Goal: Information Seeking & Learning: Learn about a topic

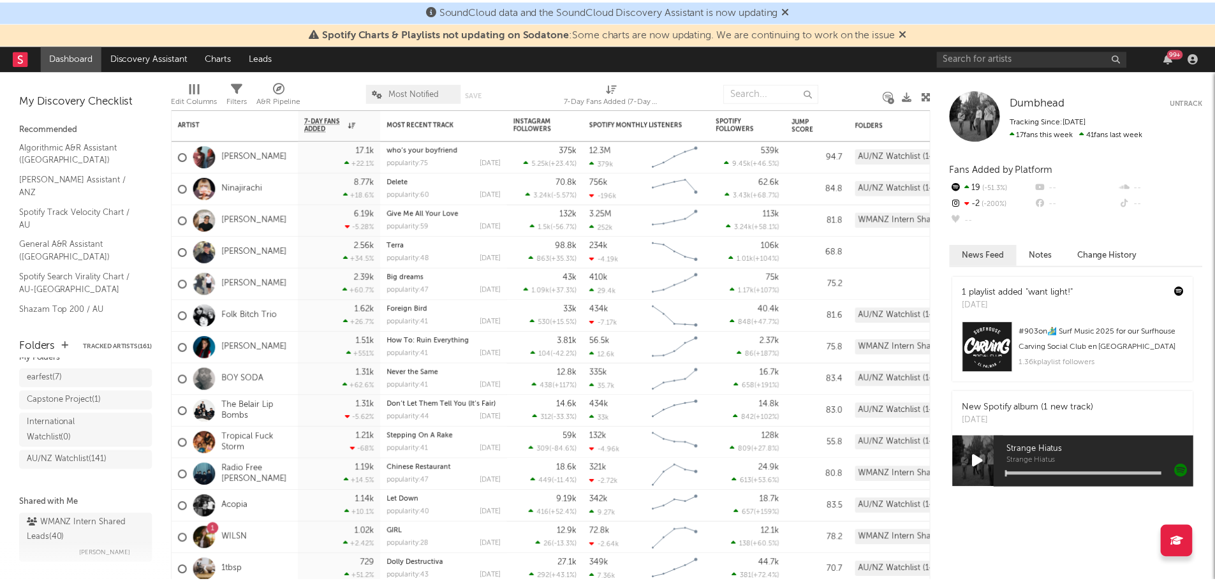
scroll to position [71, 0]
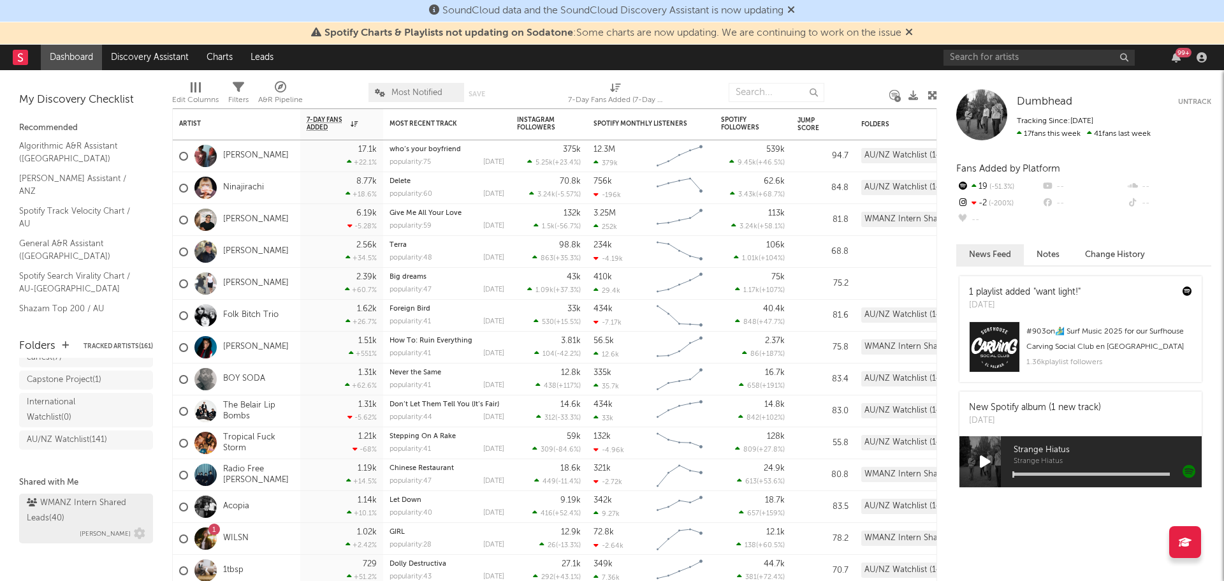
click at [78, 509] on div "WMANZ Intern Shared Leads ( 40 )" at bounding box center [84, 510] width 115 height 31
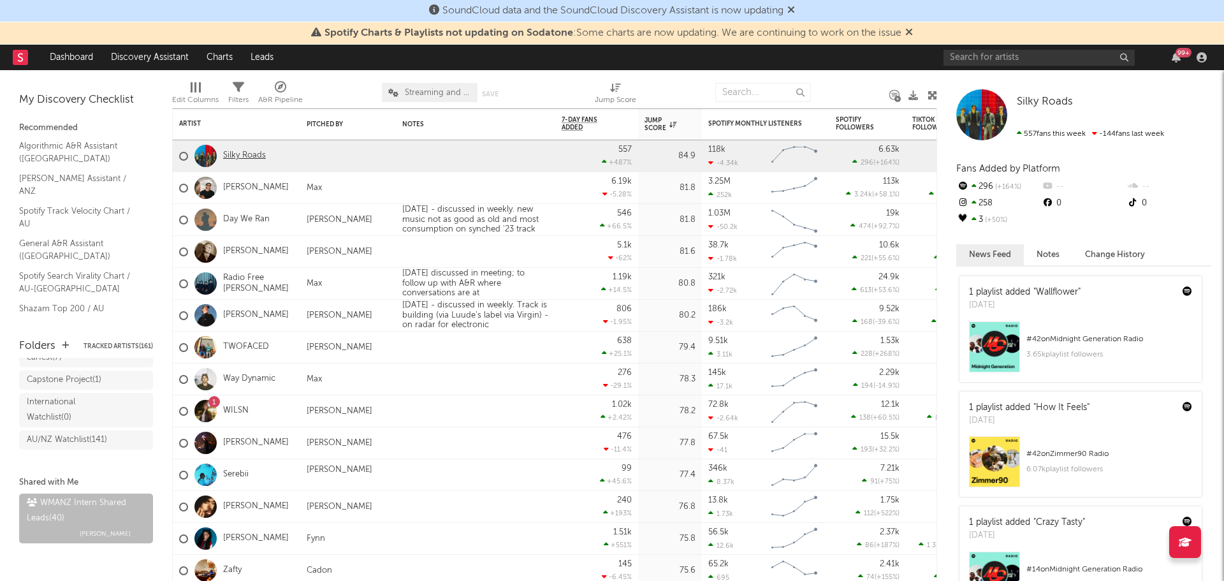
click at [258, 157] on link "Silky Roads" at bounding box center [244, 155] width 43 height 11
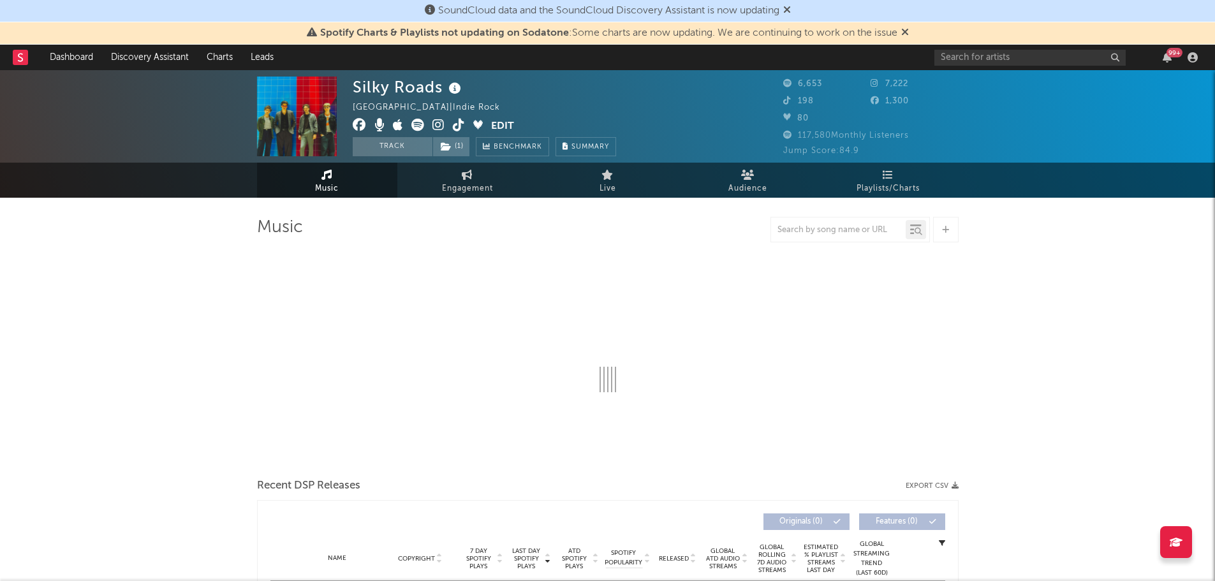
select select "6m"
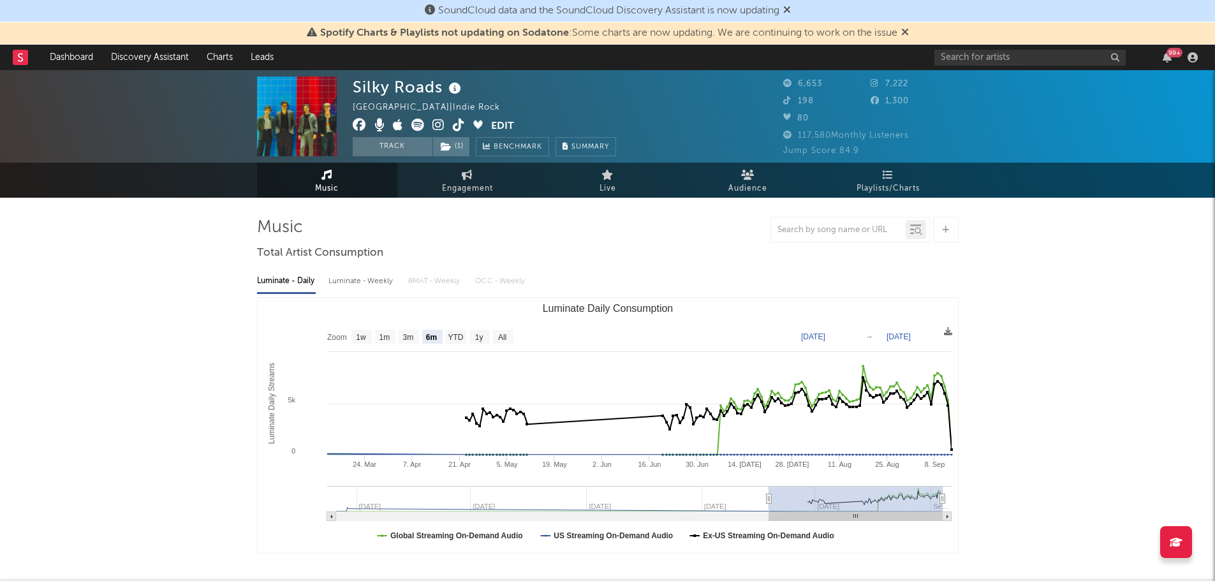
click at [295, 125] on img at bounding box center [297, 117] width 80 height 80
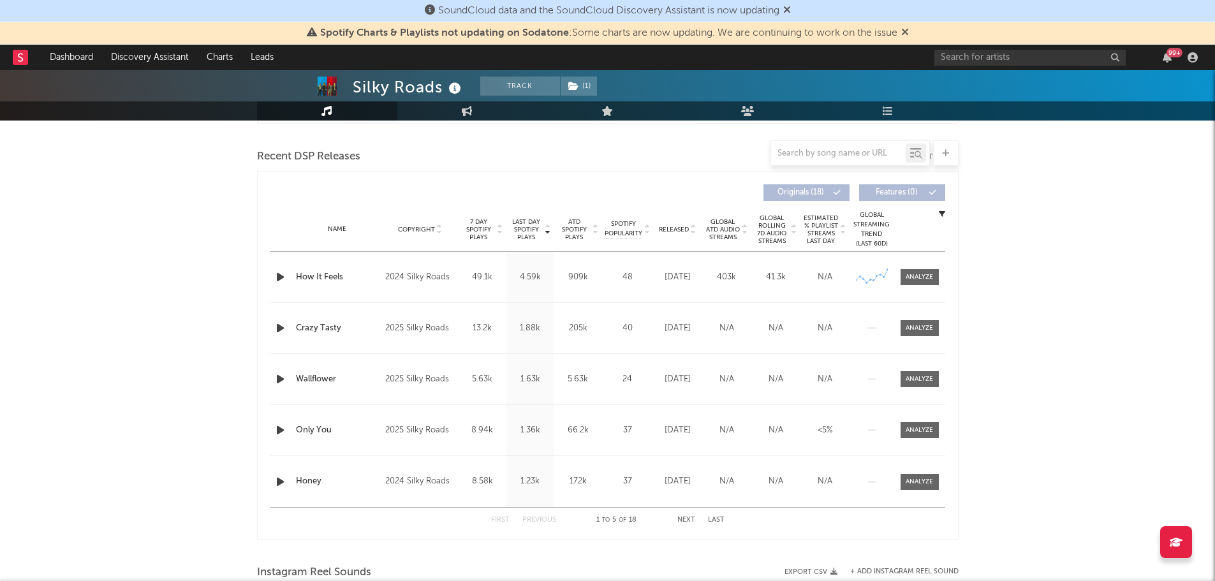
scroll to position [446, 0]
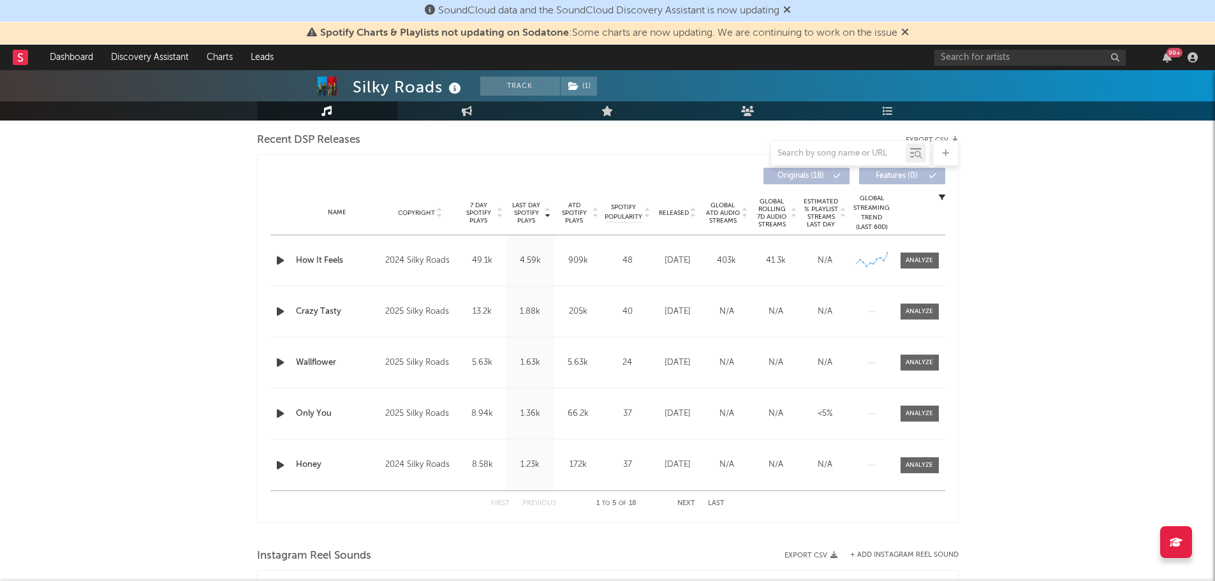
click at [682, 213] on span "Released" at bounding box center [674, 213] width 30 height 8
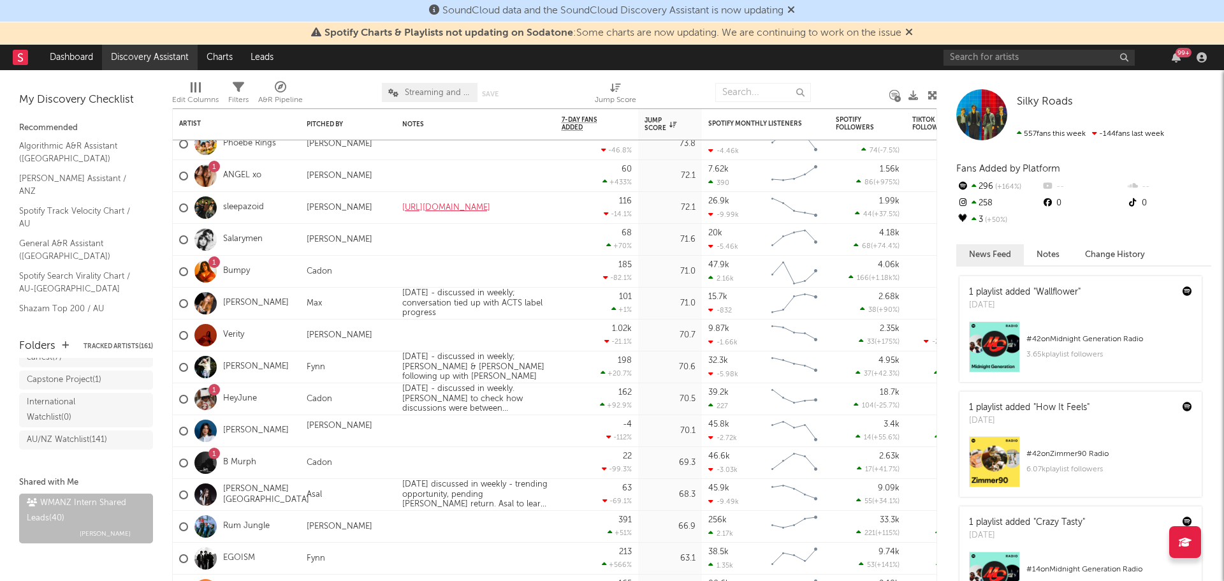
drag, startPoint x: 85, startPoint y: 58, endPoint x: 172, endPoint y: 69, distance: 87.4
click at [85, 58] on link "Dashboard" at bounding box center [71, 58] width 61 height 26
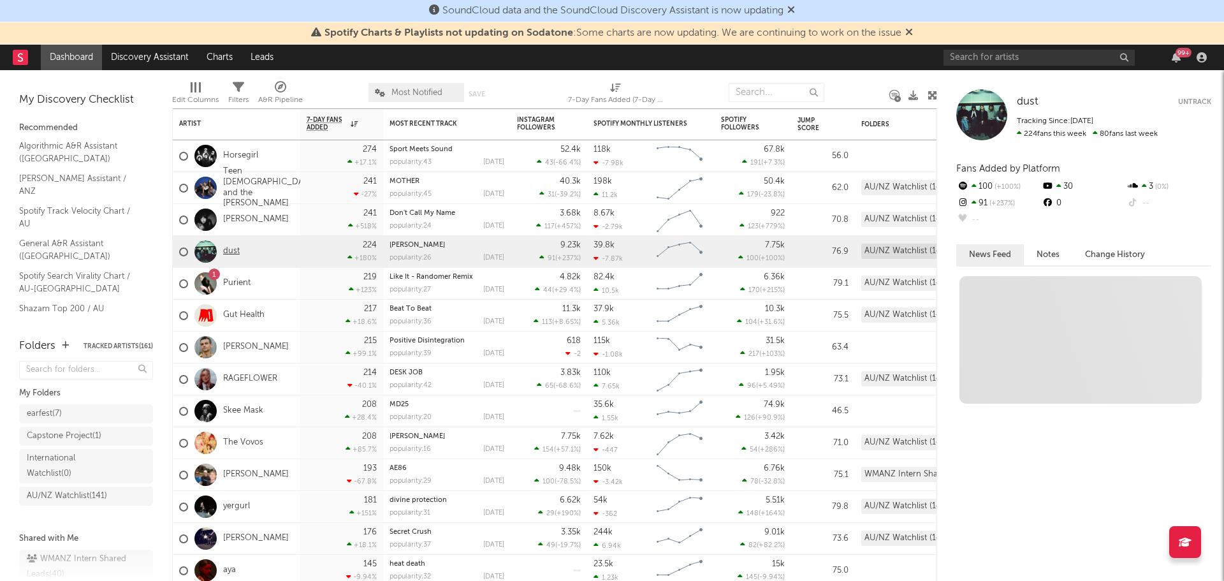
click at [229, 254] on link "dust" at bounding box center [231, 251] width 17 height 11
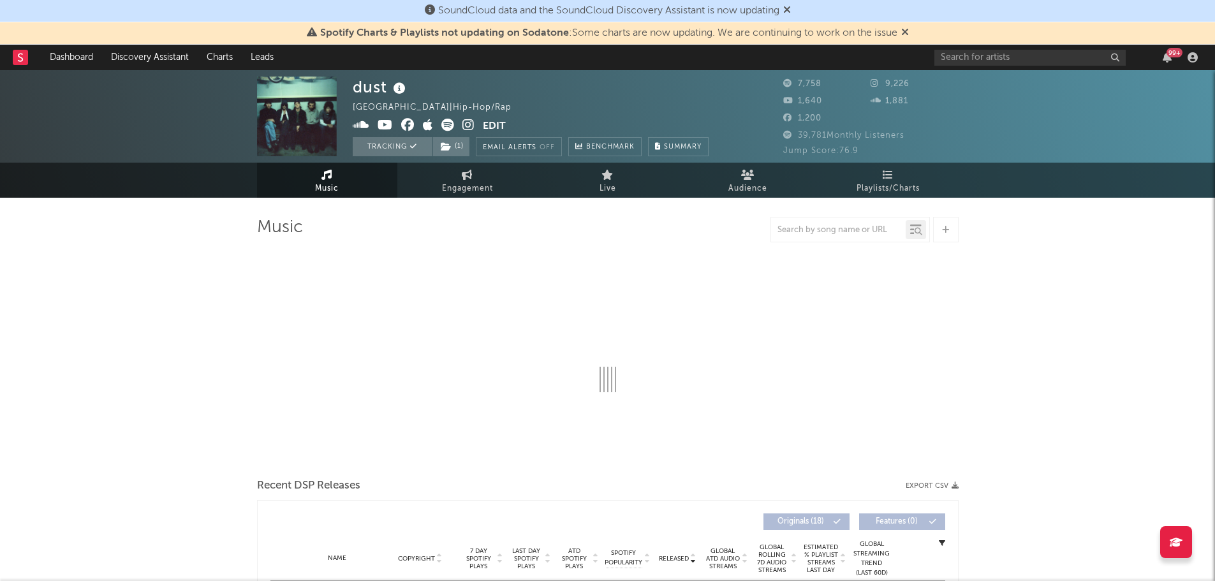
select select "1w"
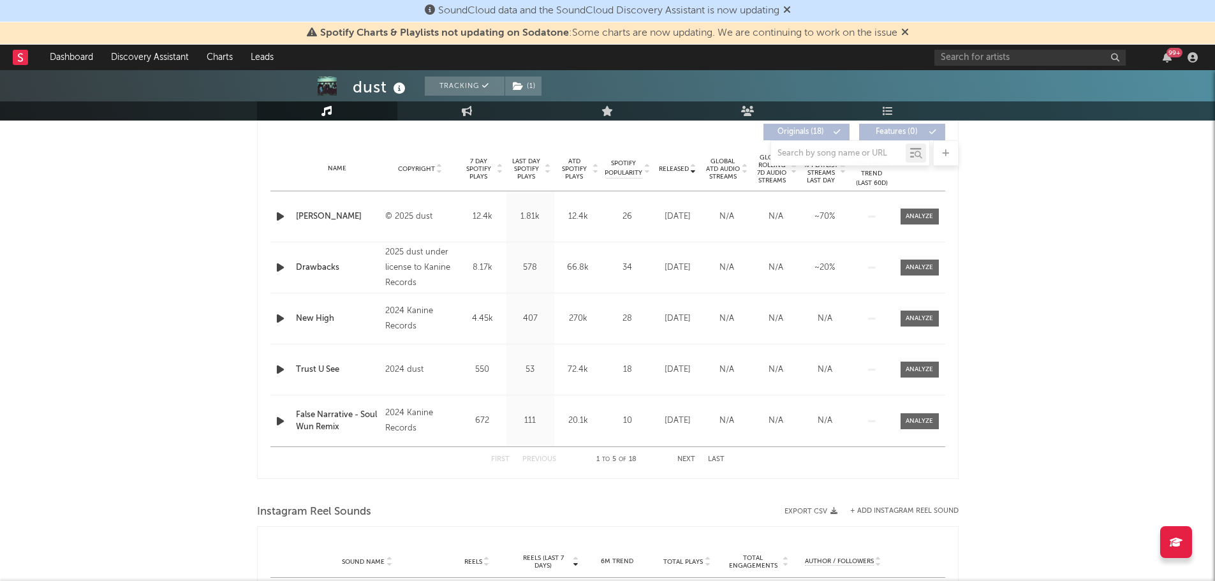
scroll to position [510, 0]
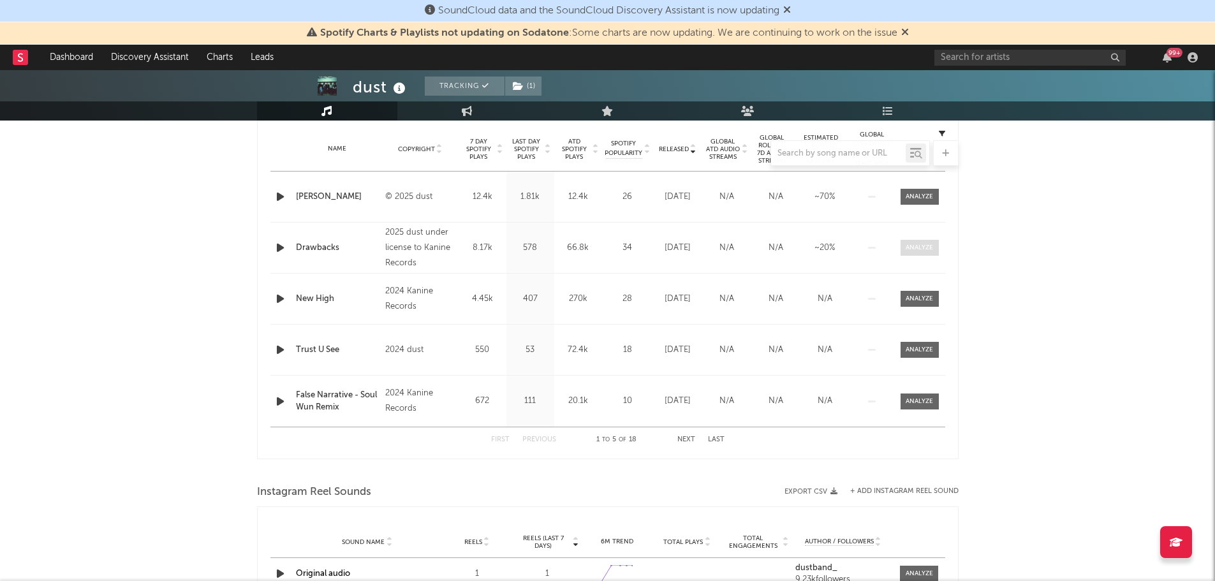
click at [925, 249] on div at bounding box center [918, 248] width 27 height 10
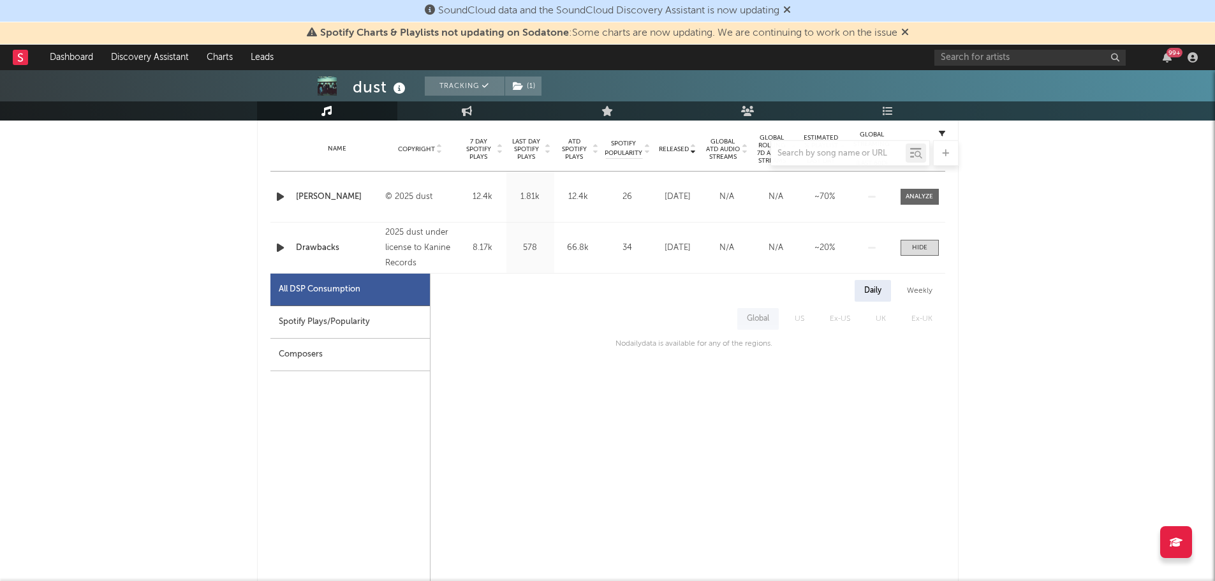
click at [347, 321] on div "Spotify Plays/Popularity" at bounding box center [349, 322] width 159 height 33
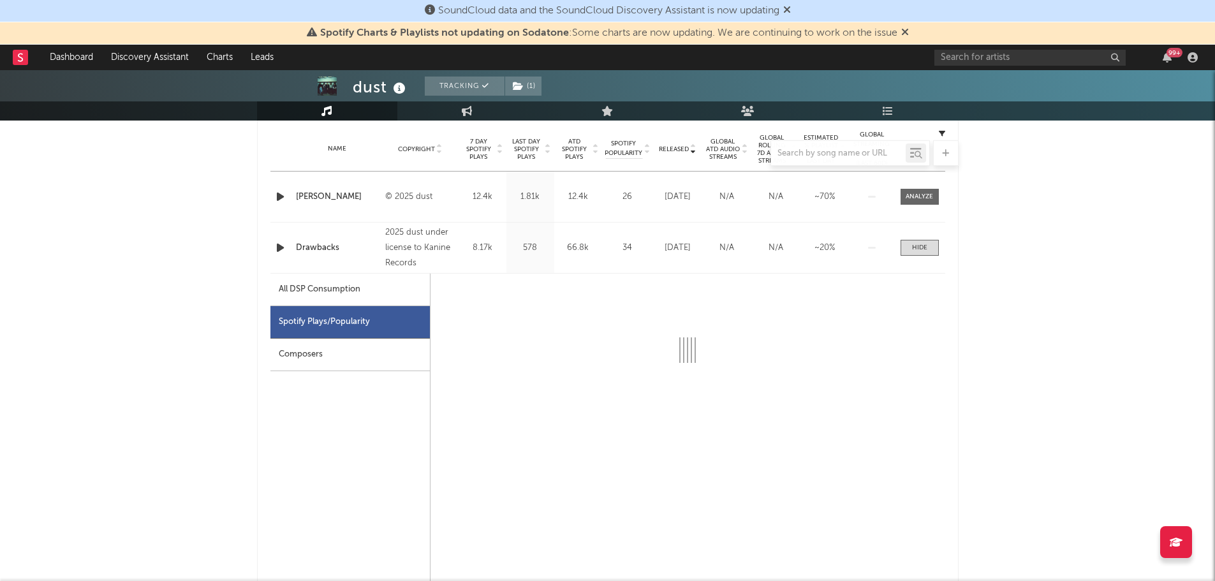
select select "1w"
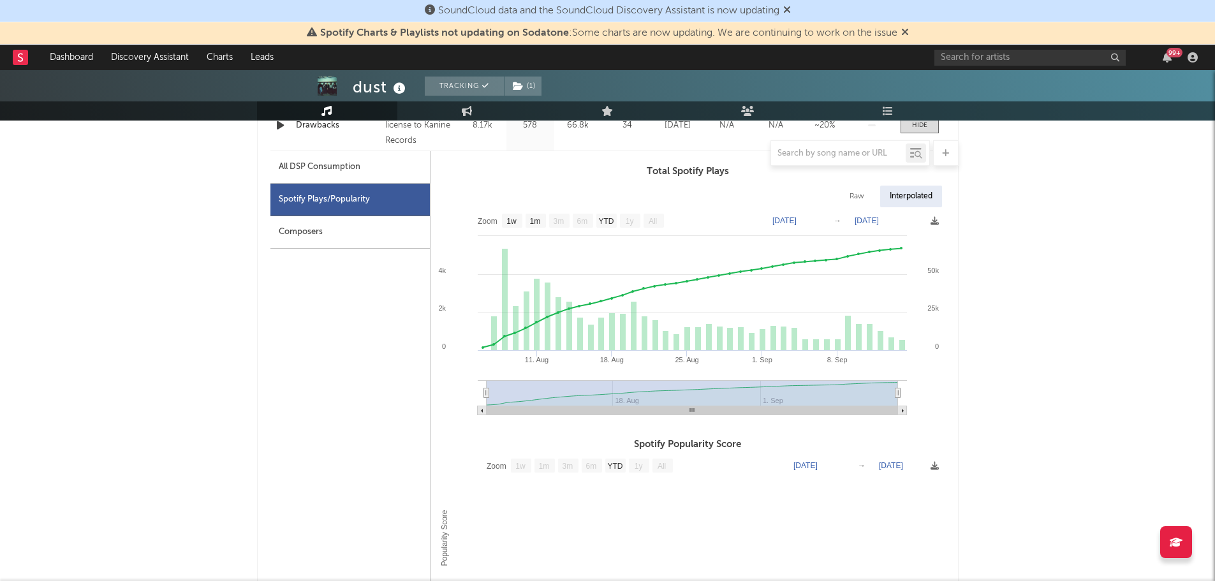
scroll to position [638, 0]
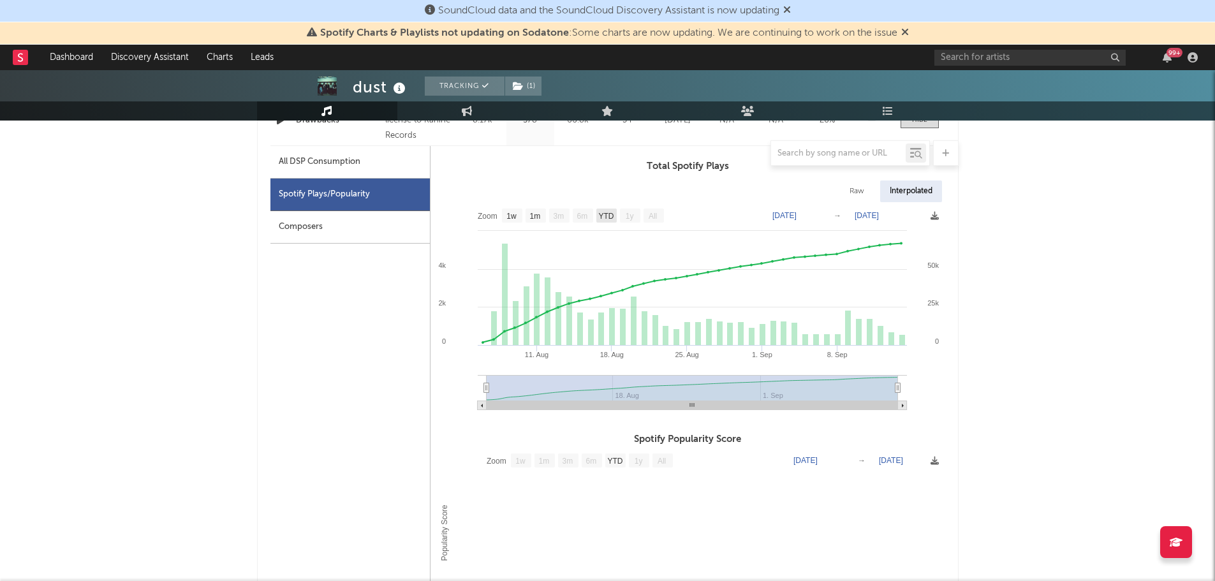
click at [608, 217] on text "YTD" at bounding box center [605, 216] width 15 height 9
select select "YTD"
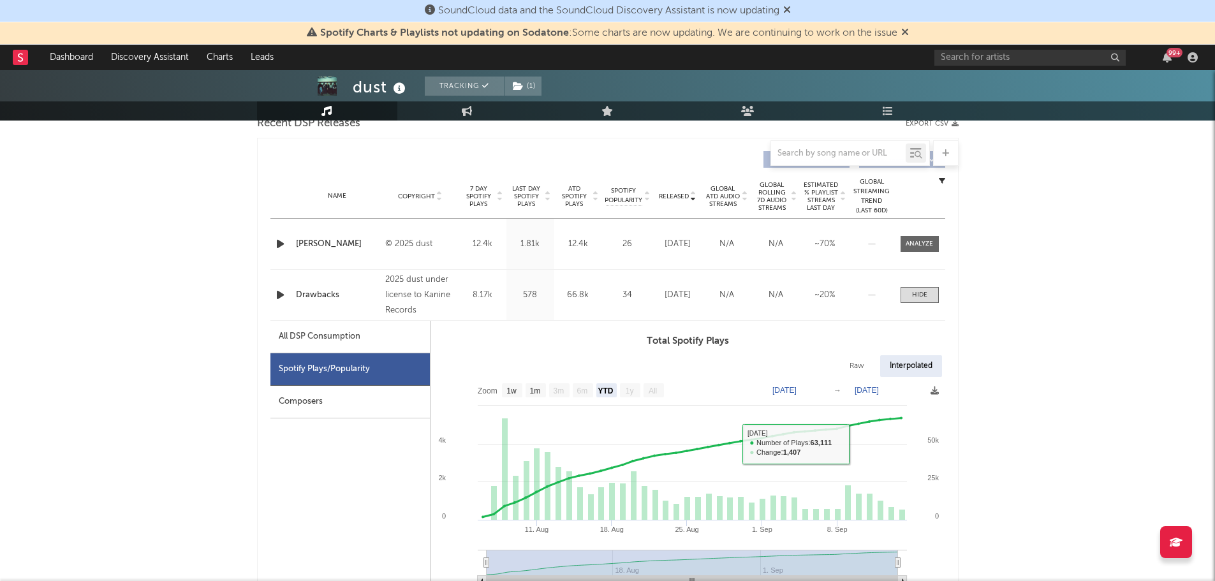
scroll to position [446, 0]
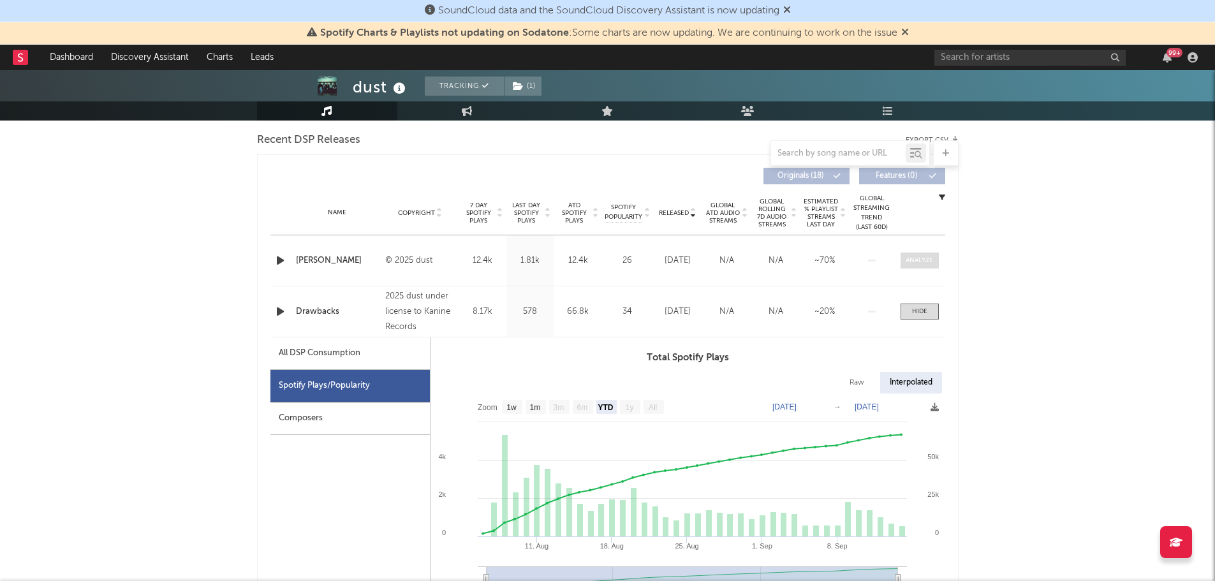
click at [917, 254] on span at bounding box center [919, 260] width 38 height 16
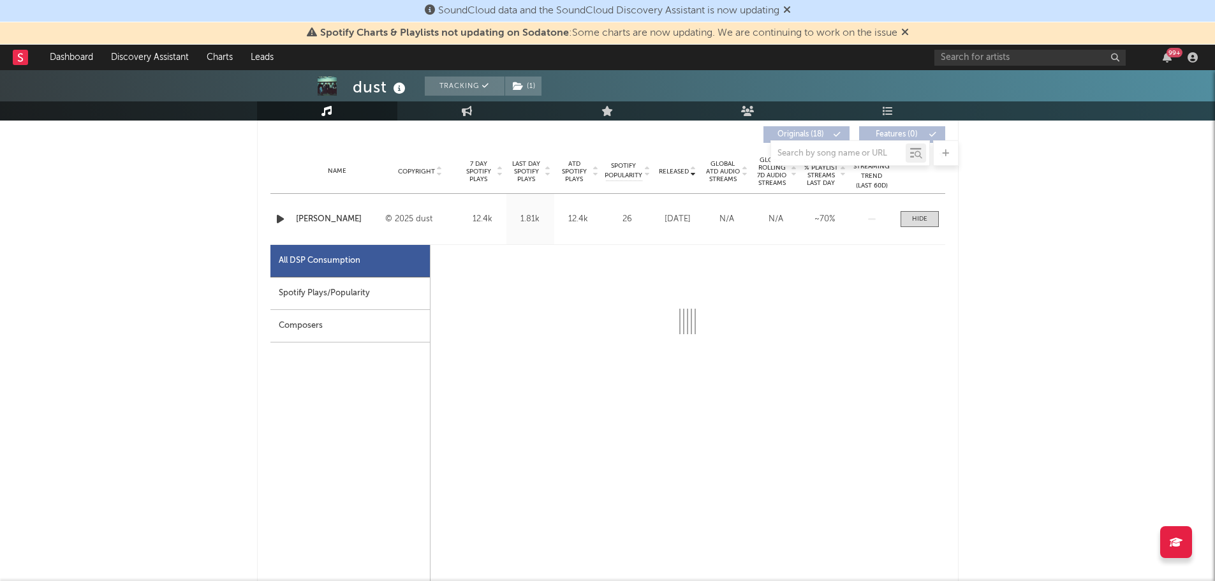
scroll to position [510, 0]
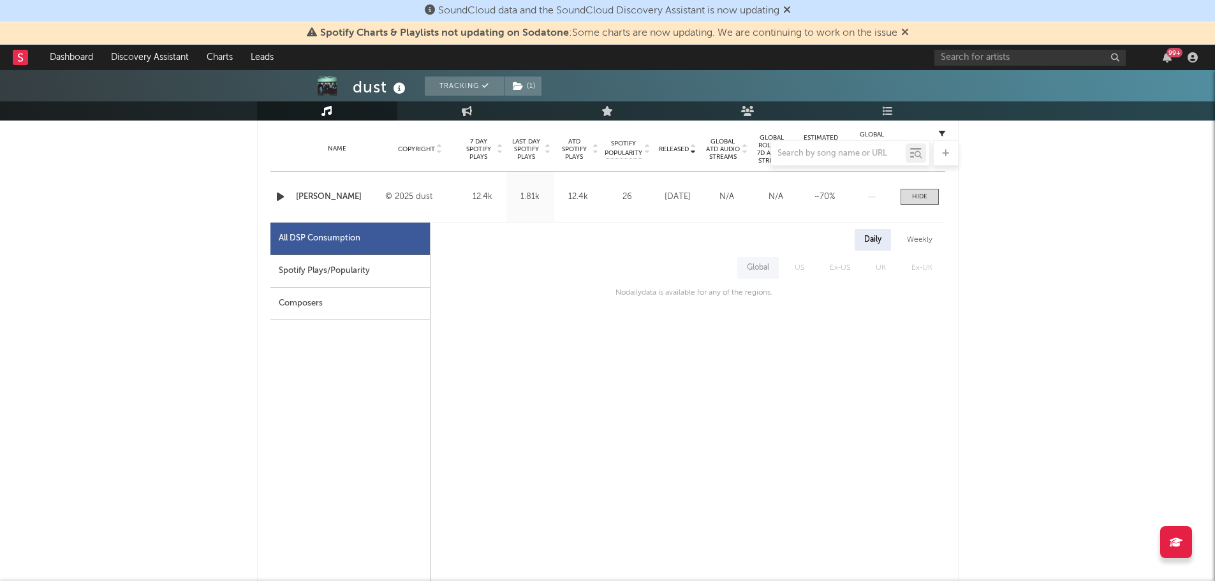
click at [295, 266] on div "Spotify Plays/Popularity" at bounding box center [349, 271] width 159 height 33
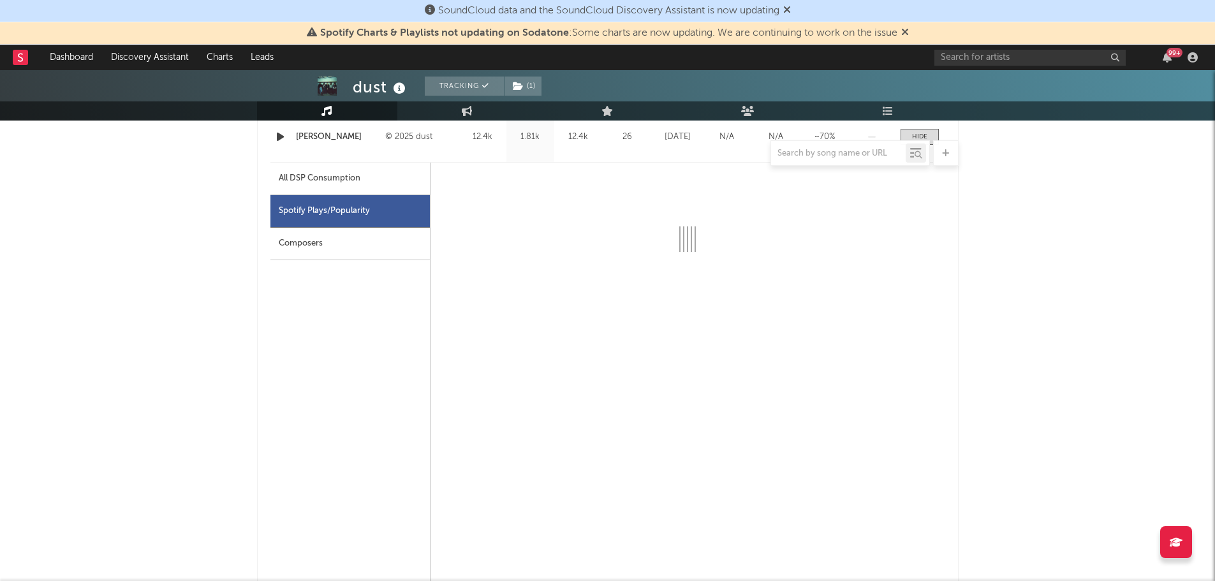
select select "1w"
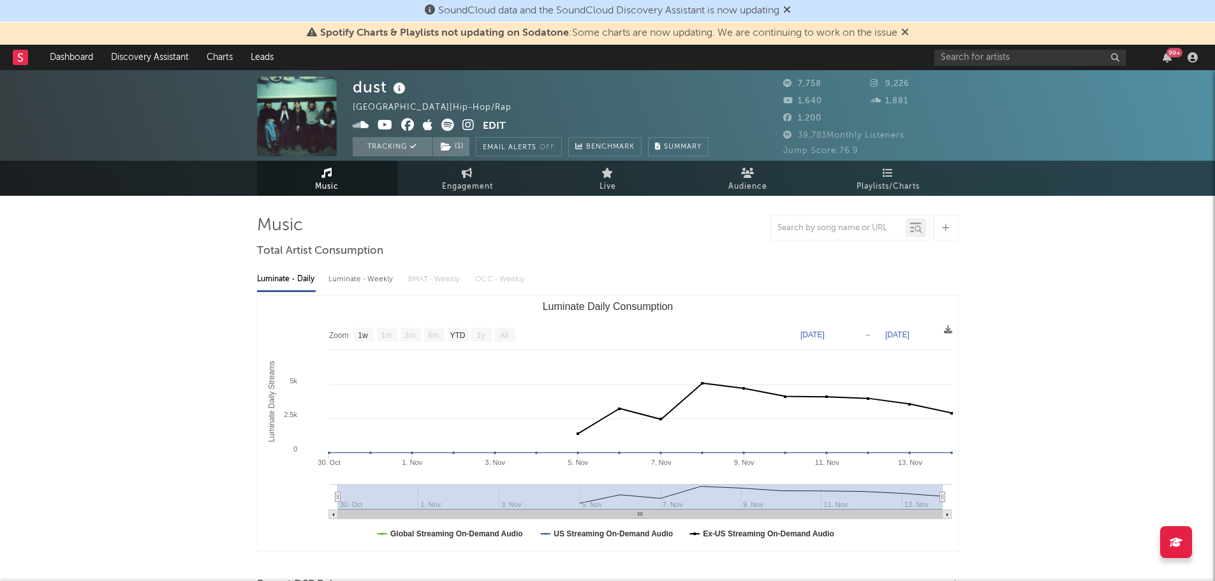
scroll to position [0, 0]
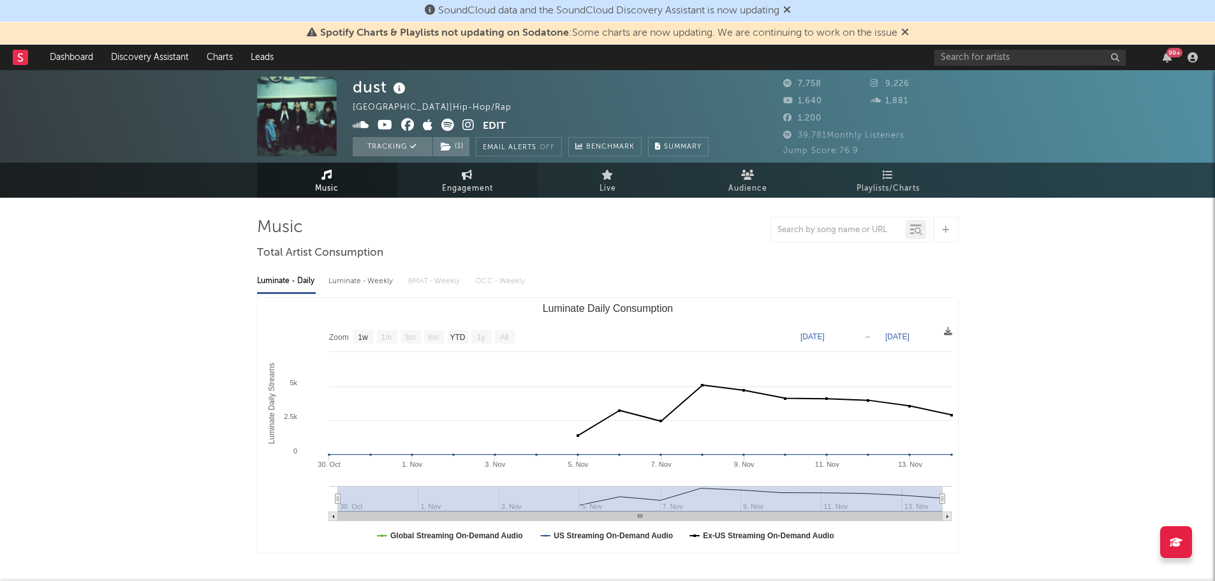
click at [481, 173] on link "Engagement" at bounding box center [467, 180] width 140 height 35
select select "1w"
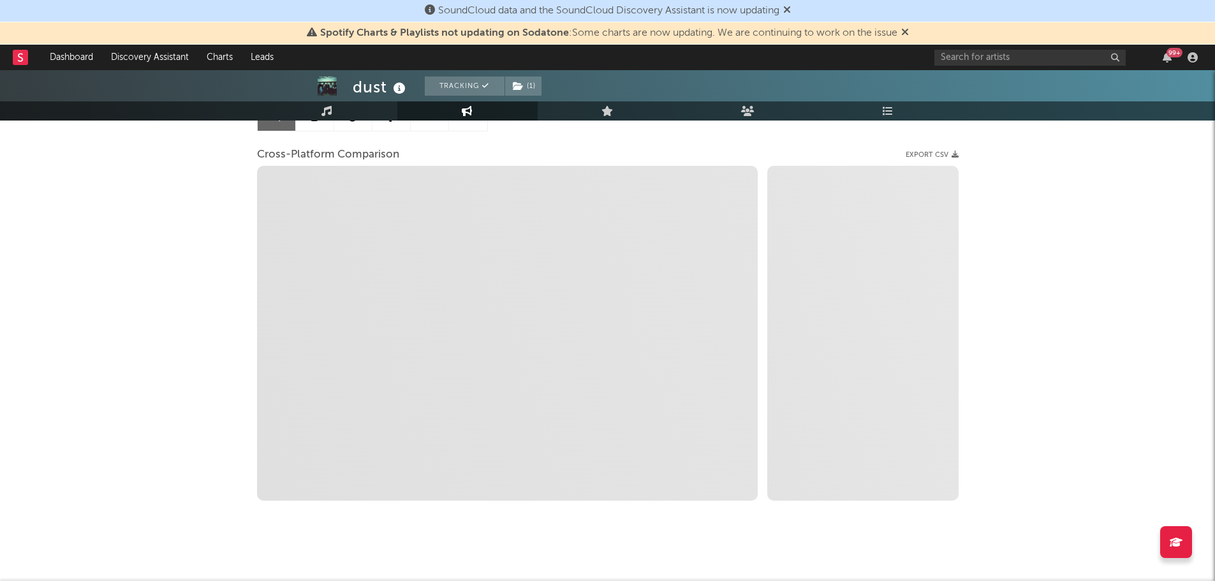
scroll to position [159, 0]
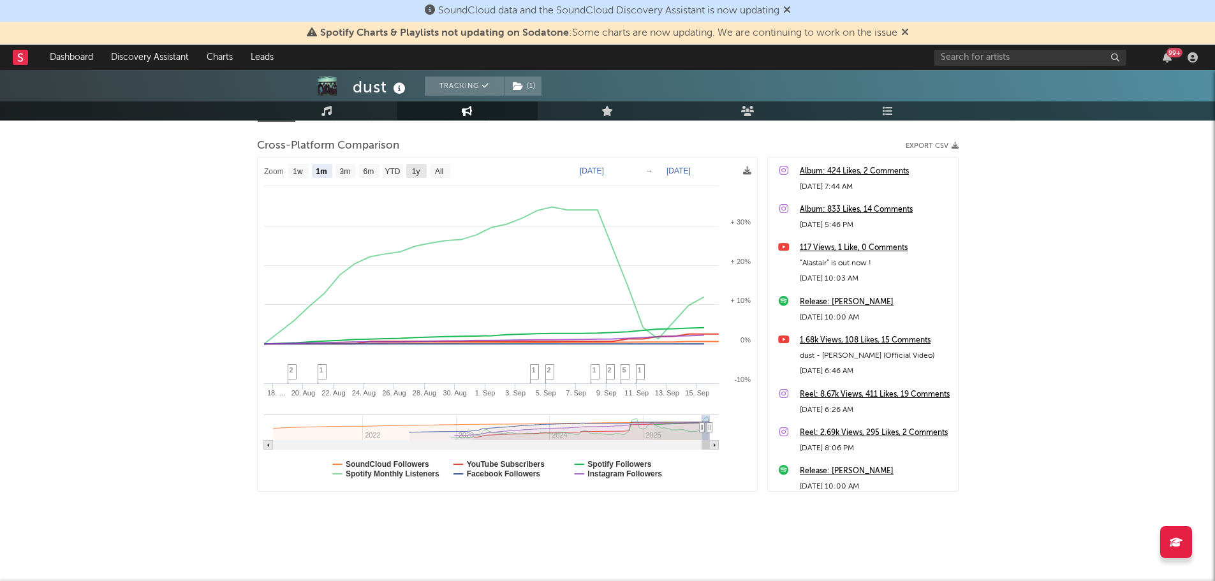
click at [413, 172] on text "1y" at bounding box center [415, 171] width 8 height 9
select select "1y"
type input "[DATE]"
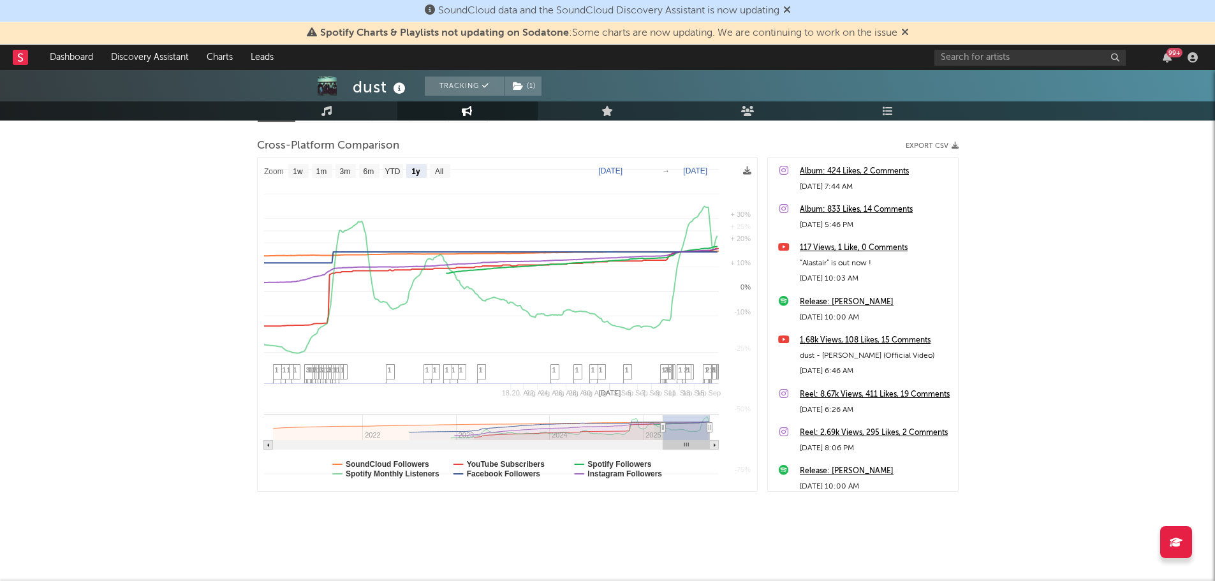
select select "1y"
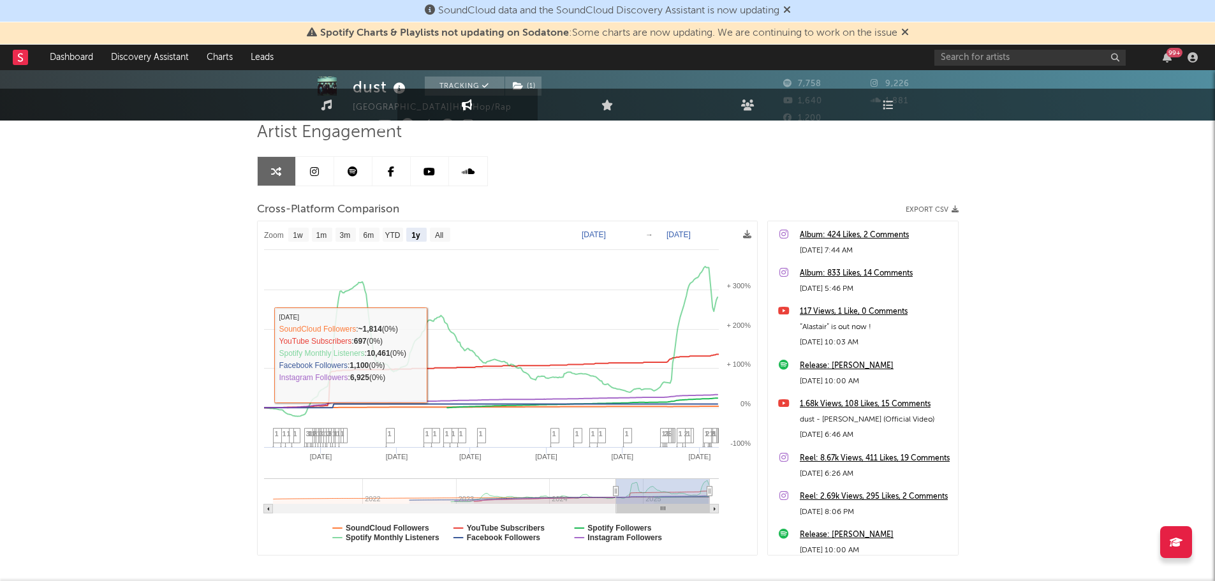
scroll to position [0, 0]
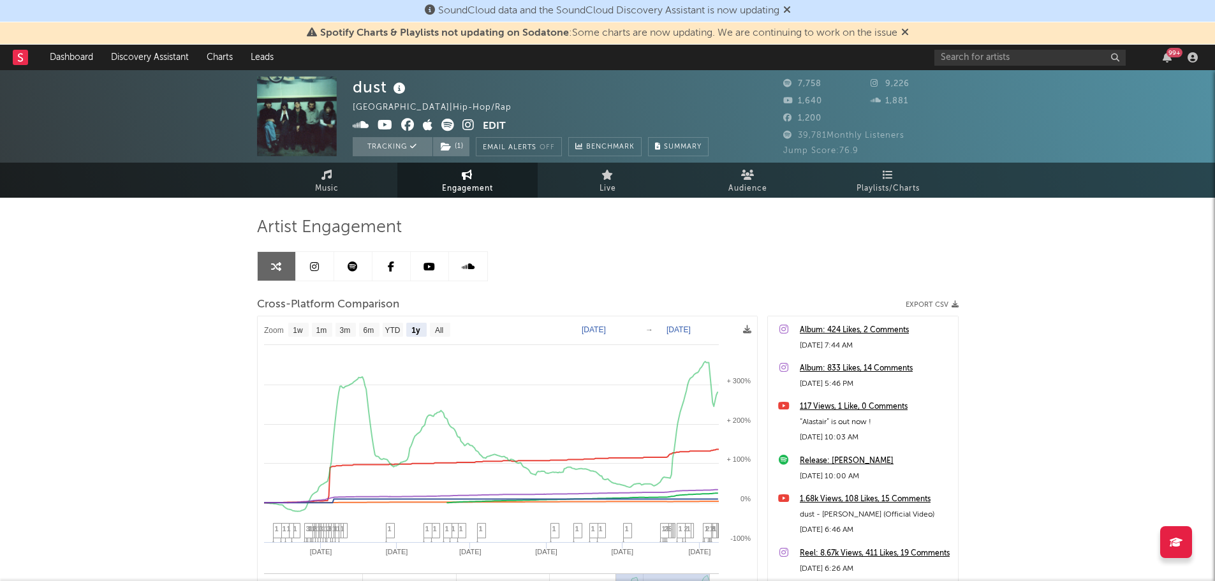
click at [305, 271] on link at bounding box center [315, 266] width 38 height 29
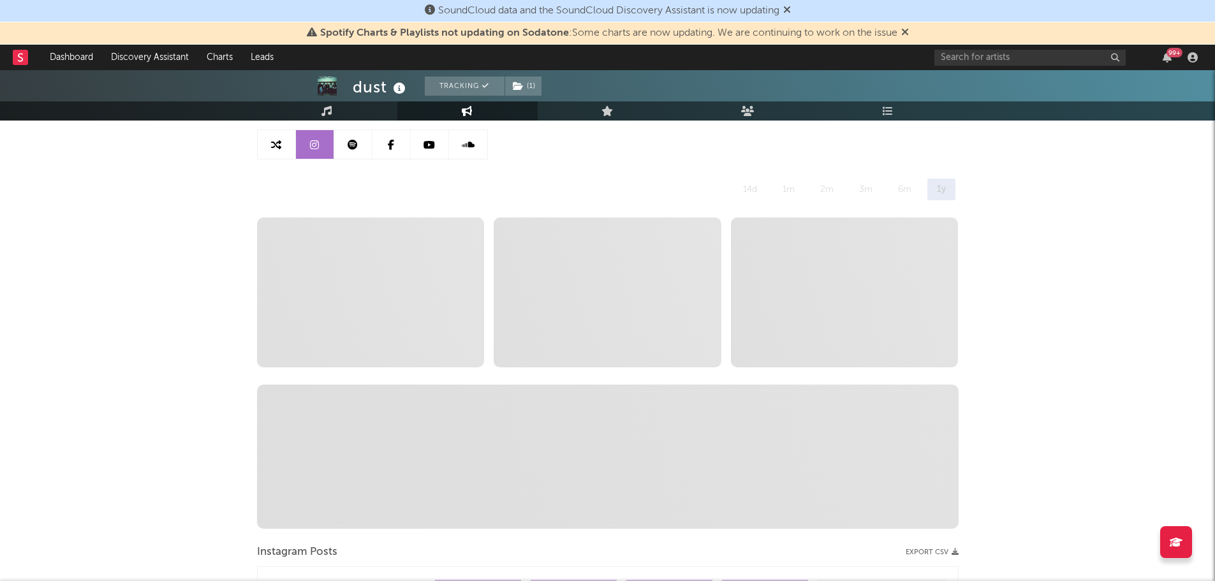
scroll to position [128, 0]
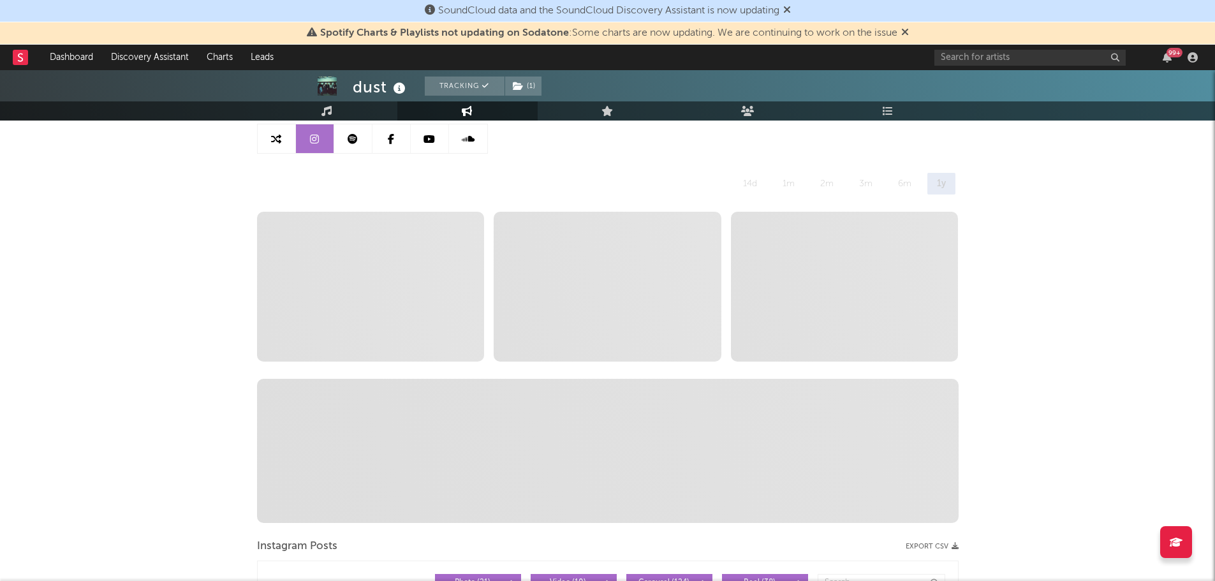
select select "6m"
click at [902, 34] on span "Spotify Charts & Playlists not updating on Sodatone : Some charts are now updat…" at bounding box center [608, 33] width 602 height 15
click at [904, 27] on icon at bounding box center [905, 32] width 8 height 10
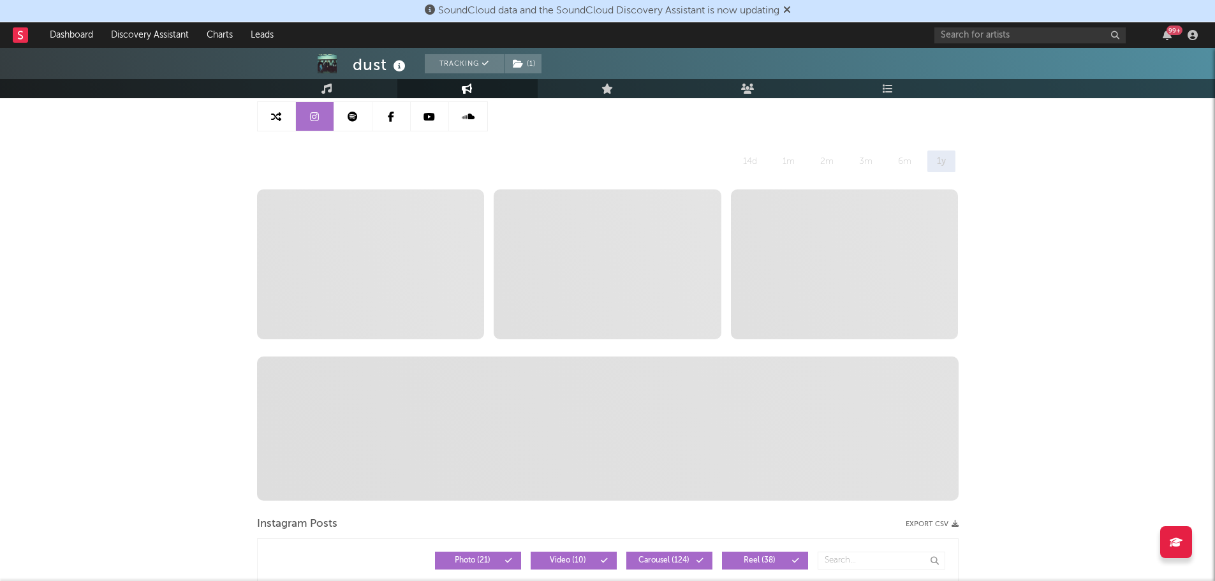
click at [789, 12] on icon at bounding box center [787, 9] width 8 height 10
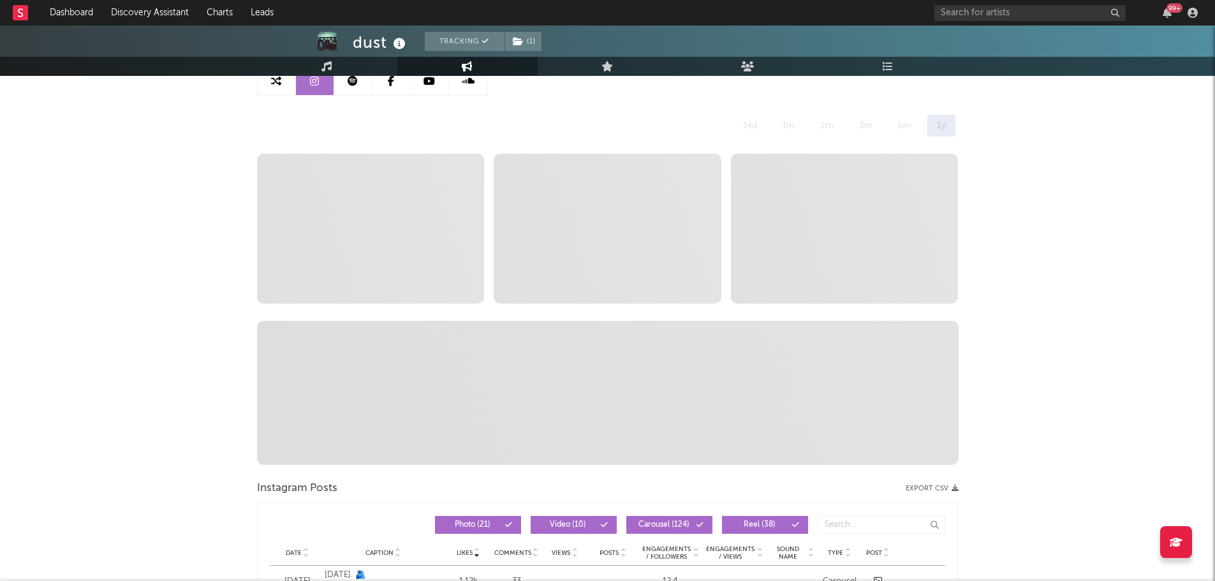
scroll to position [0, 0]
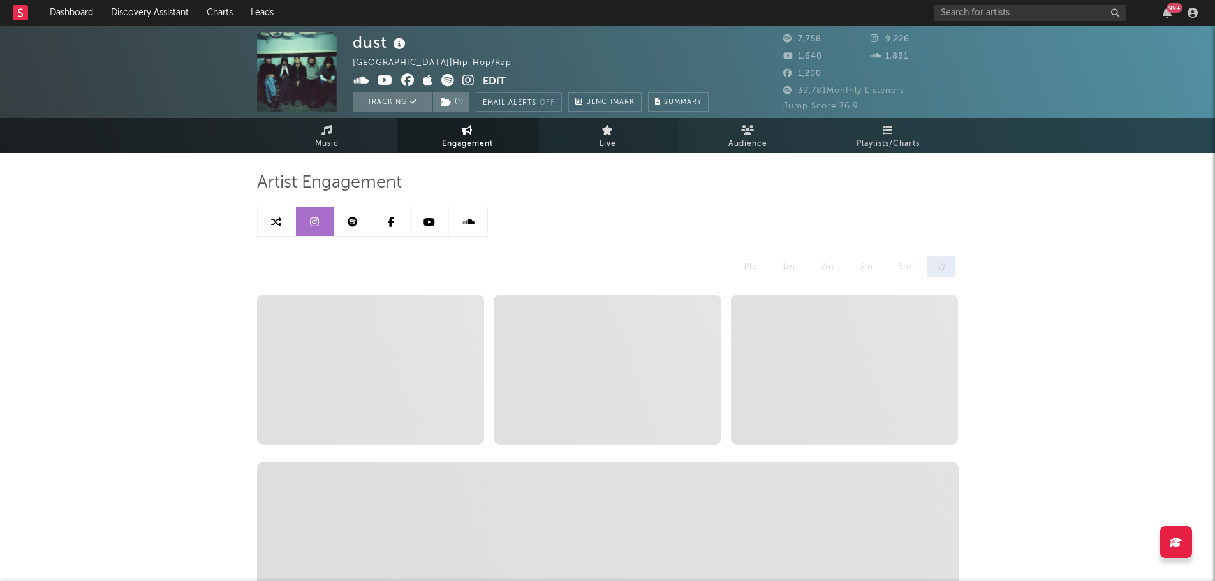
click at [584, 140] on link "Live" at bounding box center [608, 135] width 140 height 35
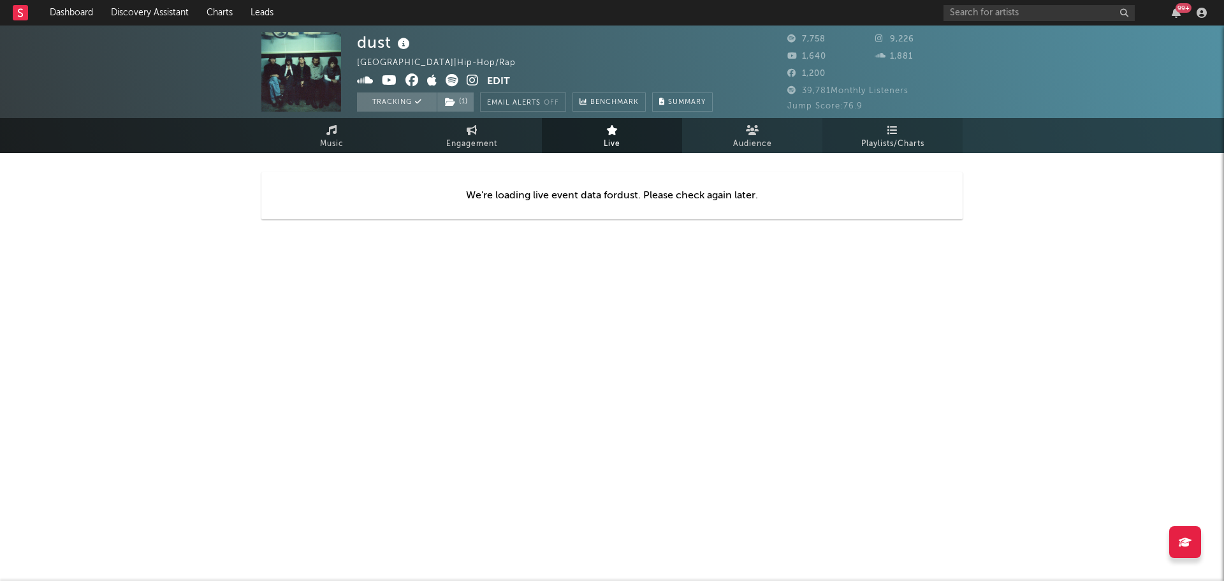
click at [879, 137] on span "Playlists/Charts" at bounding box center [892, 143] width 63 height 15
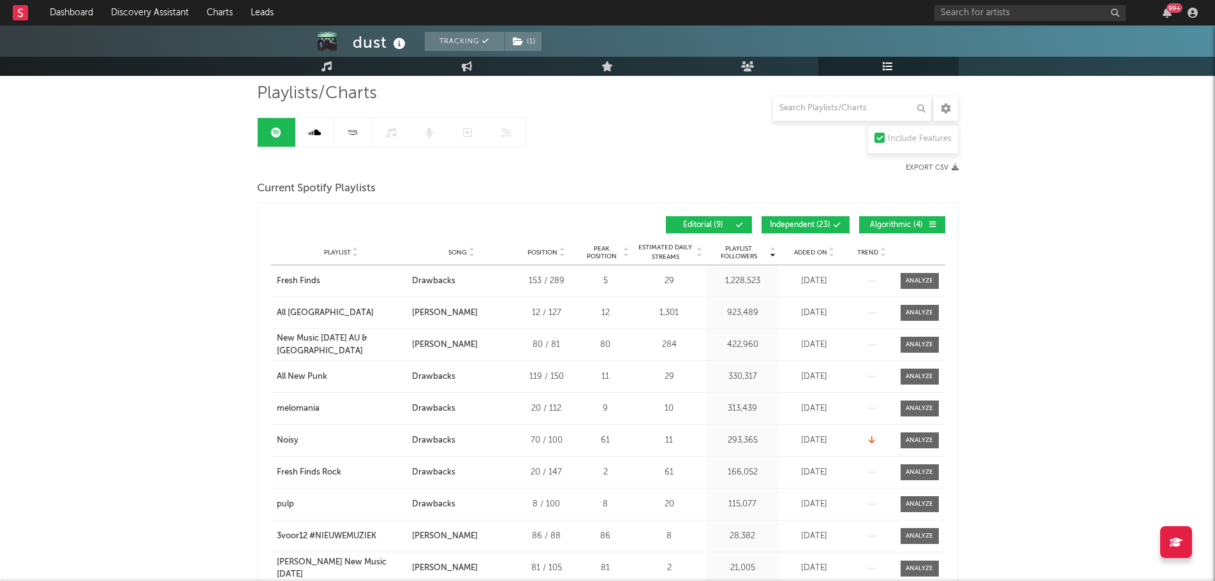
scroll to position [128, 0]
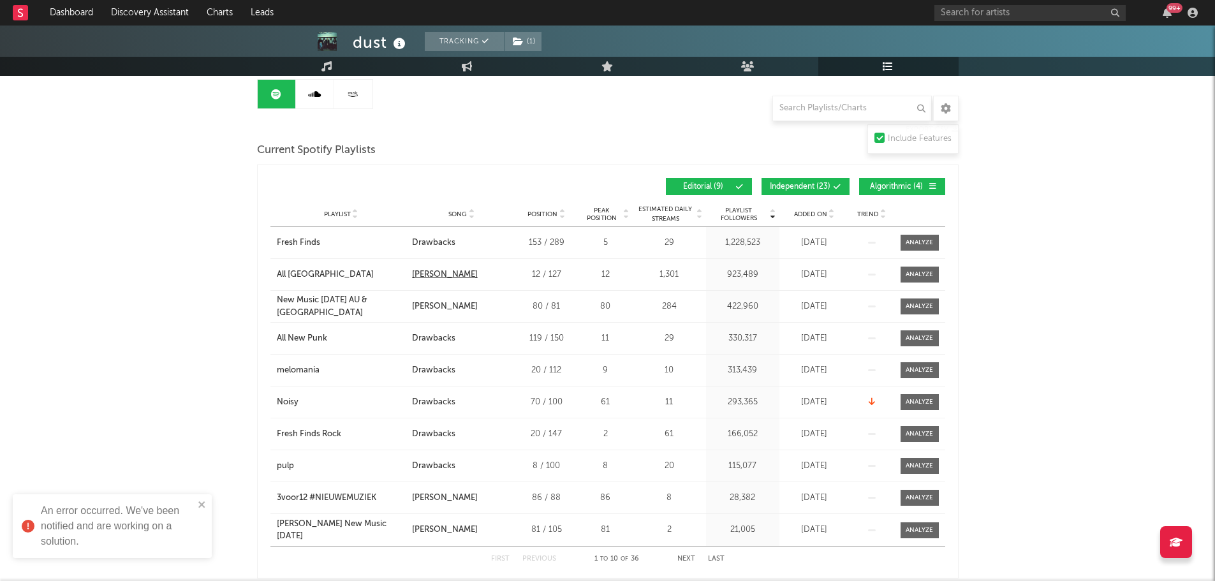
click at [425, 274] on div "[PERSON_NAME]" at bounding box center [445, 274] width 66 height 13
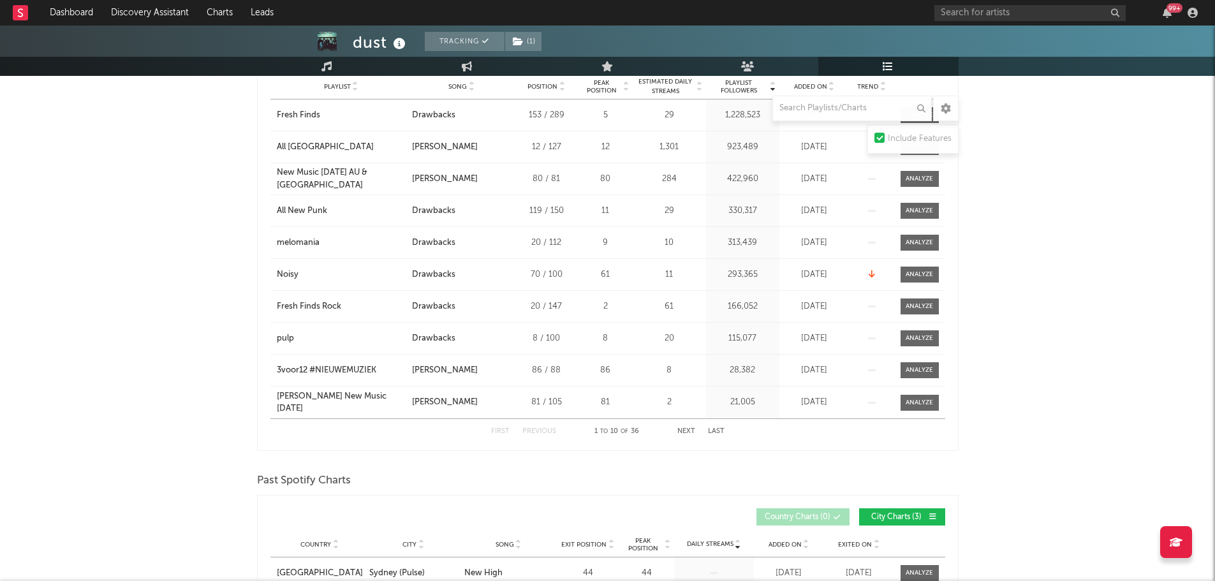
scroll to position [0, 0]
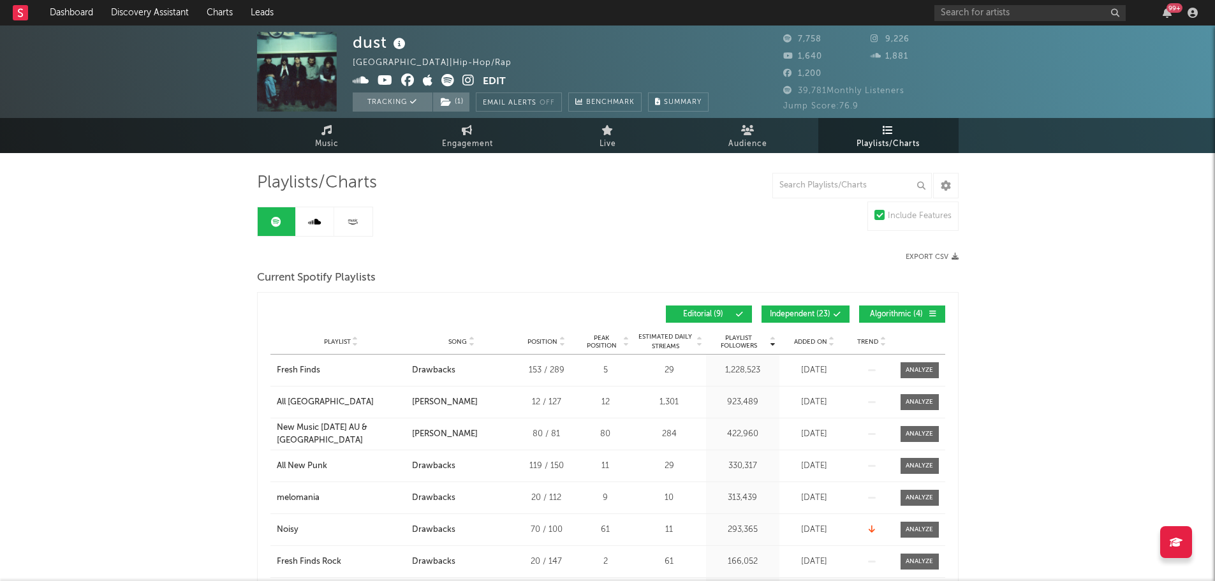
click at [462, 339] on span "Song" at bounding box center [457, 342] width 18 height 8
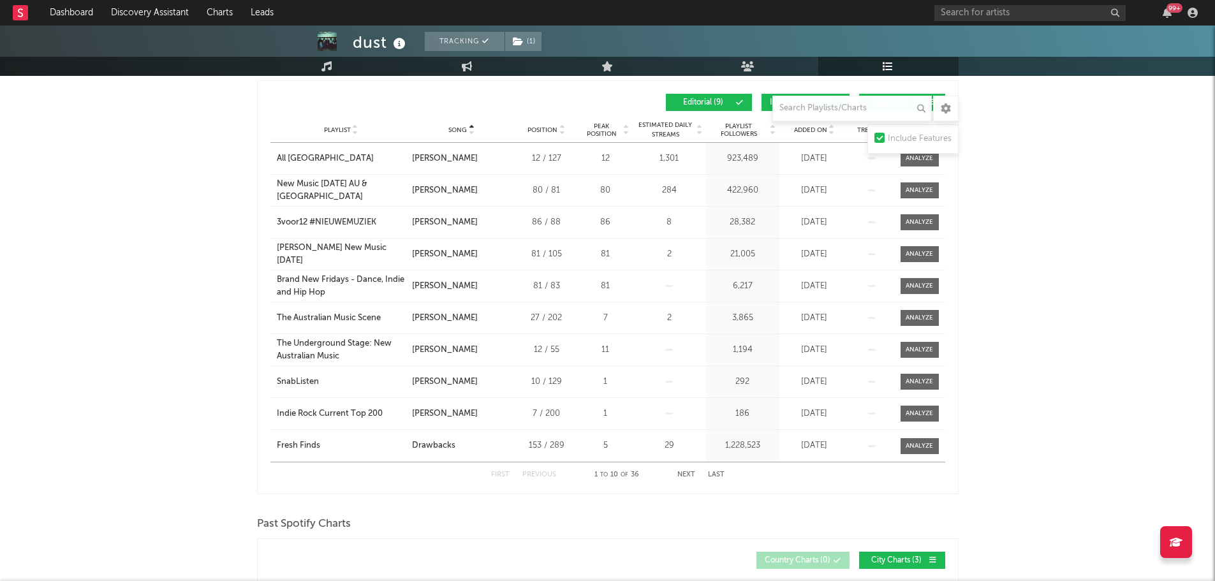
scroll to position [191, 0]
